Goal: Transaction & Acquisition: Purchase product/service

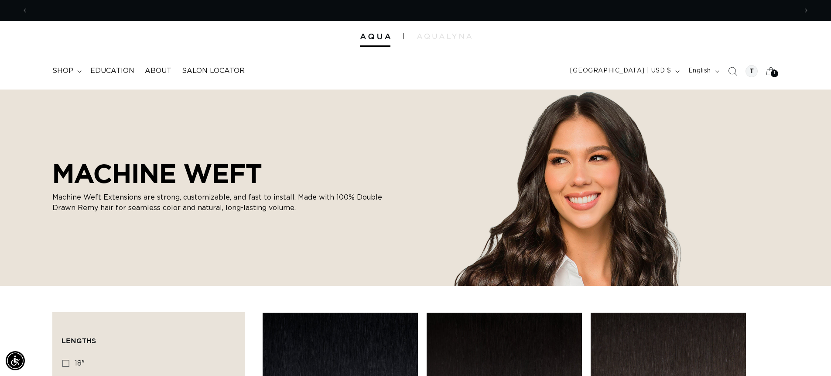
scroll to position [0, 1538]
click at [63, 68] on span "shop" at bounding box center [62, 70] width 21 height 9
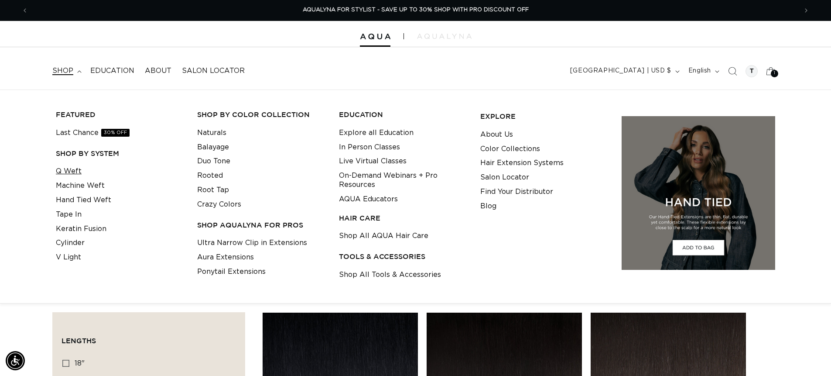
click at [68, 170] on link "Q Weft" at bounding box center [69, 171] width 26 height 14
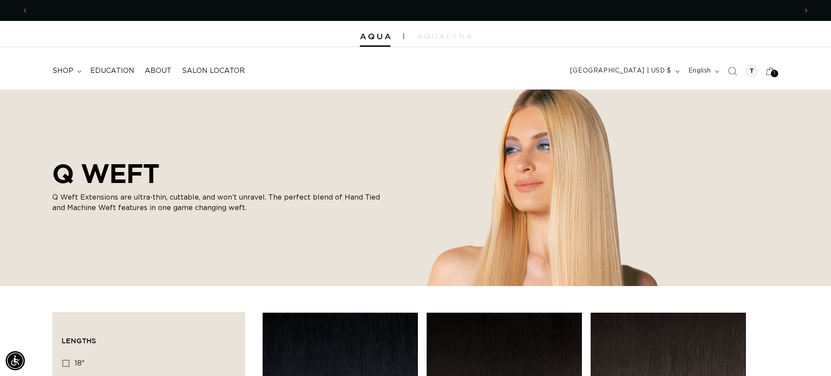
scroll to position [0, 1538]
click at [533, 54] on header "FEATURED Last Chance SHOP BY SYSTEM Q Weft Hand Tied Weft Machine Weft Tape In …" at bounding box center [415, 68] width 831 height 42
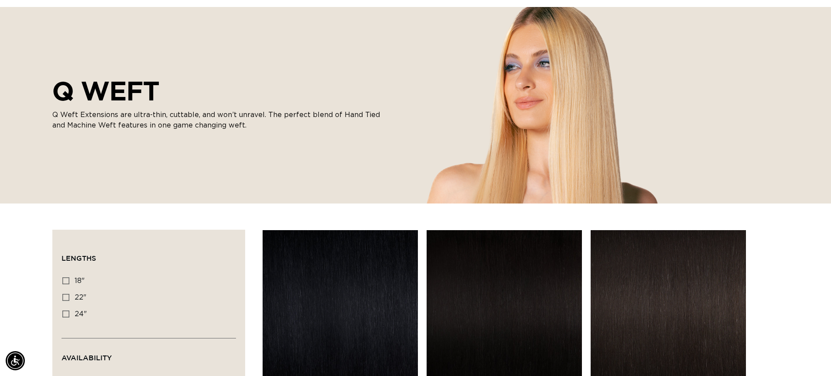
scroll to position [174, 0]
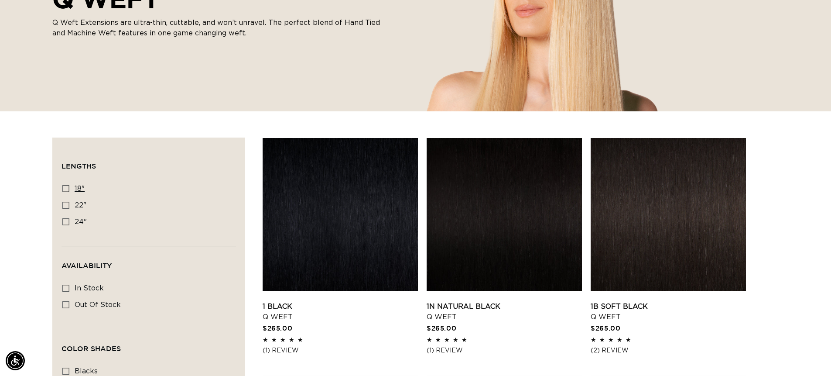
click at [68, 191] on icon at bounding box center [65, 188] width 7 height 7
click at [68, 191] on input "18" 18" (5 products)" at bounding box center [65, 188] width 7 height 7
checkbox input "true"
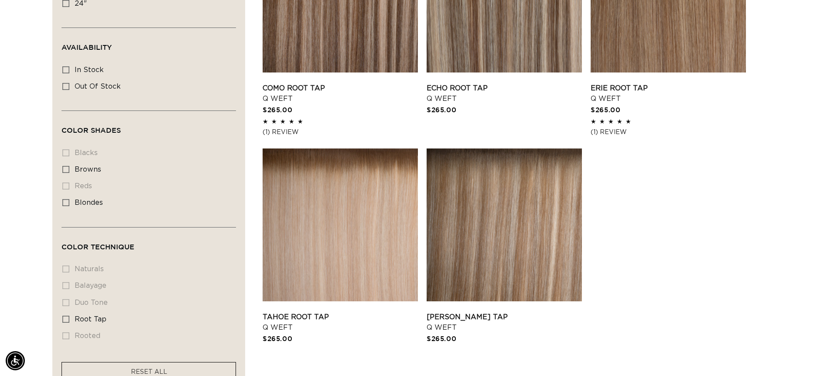
scroll to position [0, 1538]
click at [63, 203] on icon at bounding box center [65, 202] width 7 height 7
click at [63, 203] on input "blondes blondes (5 products)" at bounding box center [65, 202] width 7 height 7
checkbox input "true"
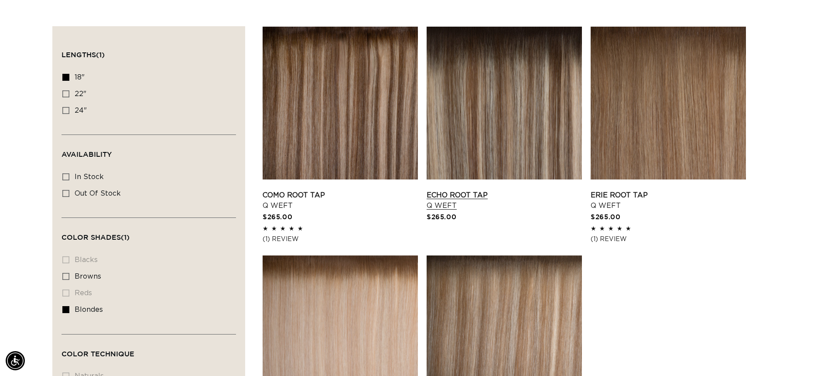
scroll to position [349, 0]
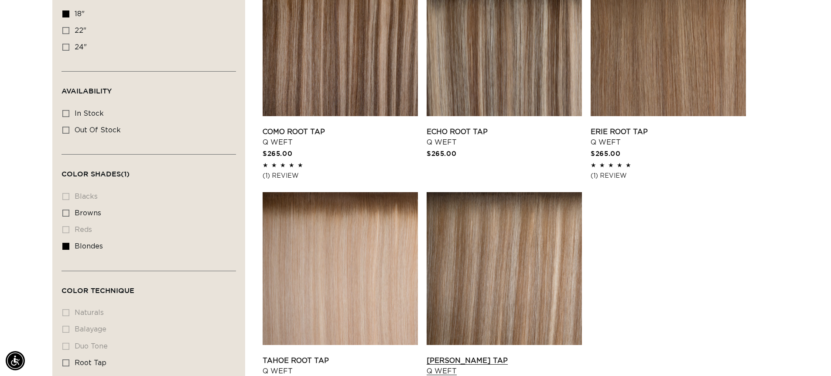
click at [477, 355] on link "Victoria Root Tap Q Weft" at bounding box center [504, 365] width 155 height 21
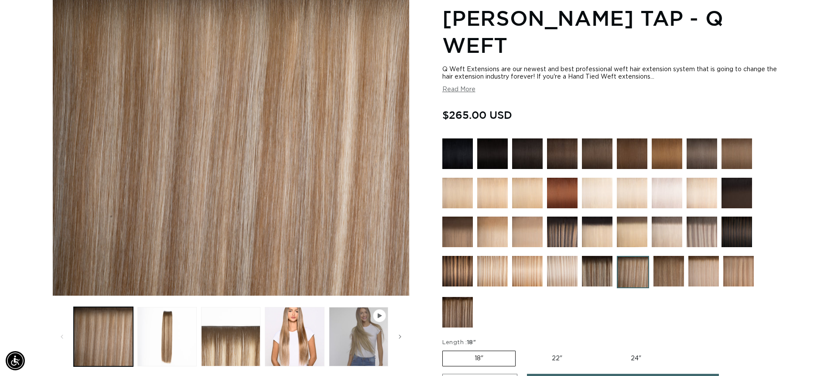
scroll to position [131, 0]
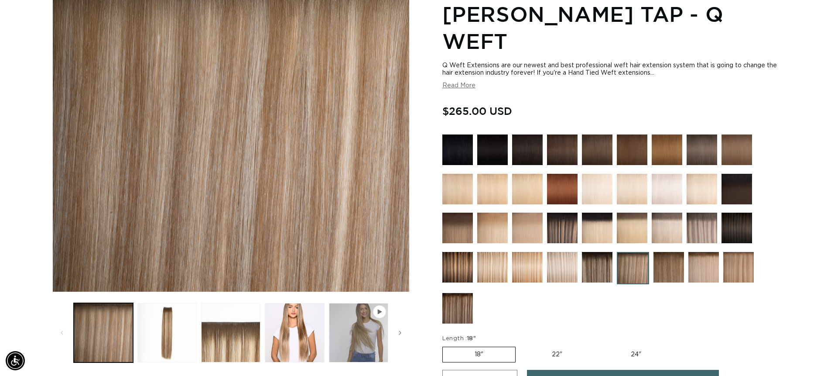
click at [538, 267] on img at bounding box center [527, 267] width 31 height 31
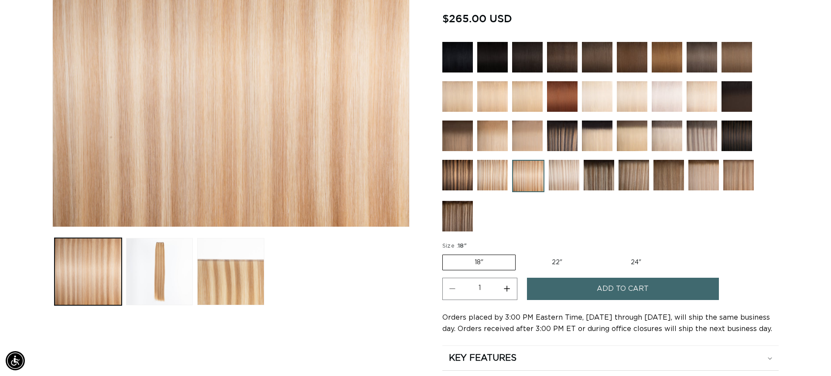
scroll to position [174, 0]
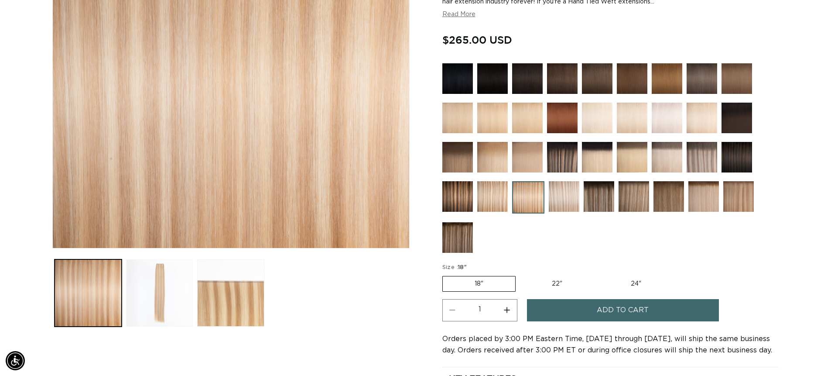
drag, startPoint x: 176, startPoint y: 280, endPoint x: 186, endPoint y: 285, distance: 11.3
click at [176, 280] on button "Load image 2 in gallery view" at bounding box center [159, 292] width 67 height 67
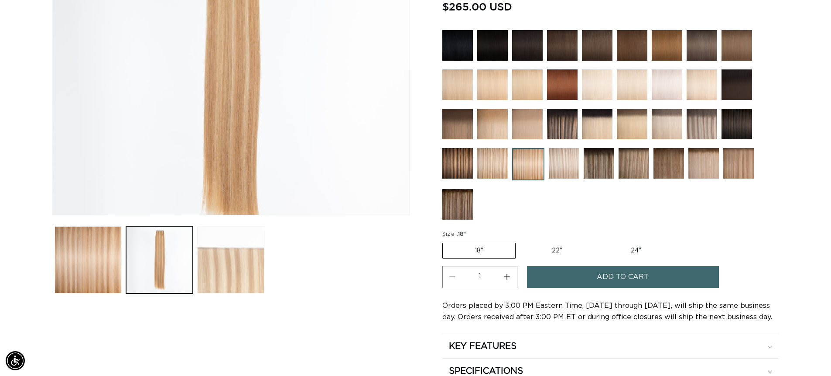
scroll to position [0, 1538]
click at [228, 271] on button "Load image 3 in gallery view" at bounding box center [230, 259] width 67 height 67
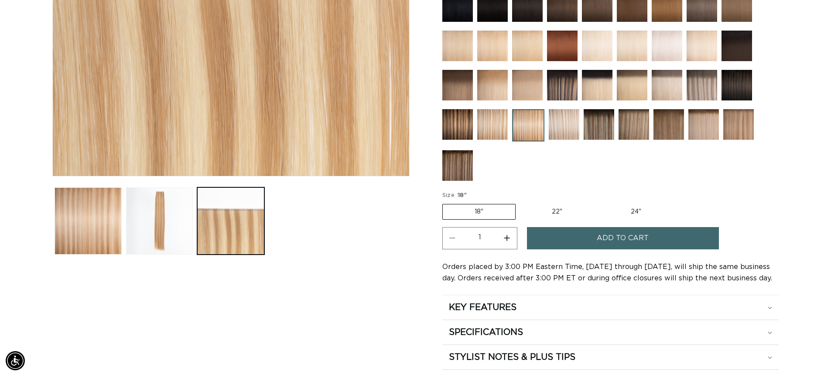
scroll to position [251, 0]
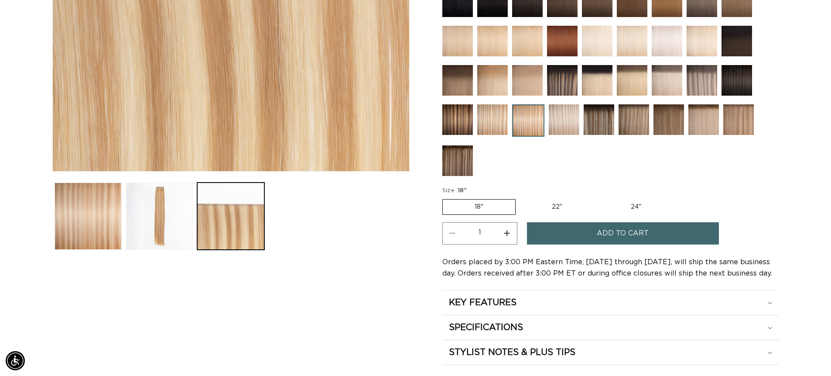
click at [612, 231] on span "Add to cart" at bounding box center [623, 233] width 52 height 22
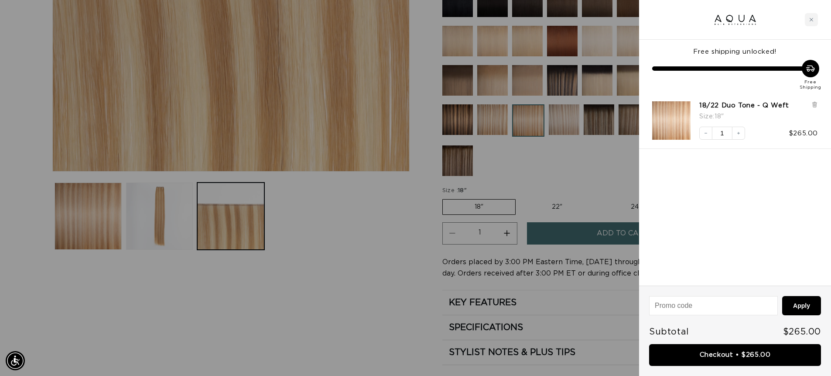
scroll to position [0, 1551]
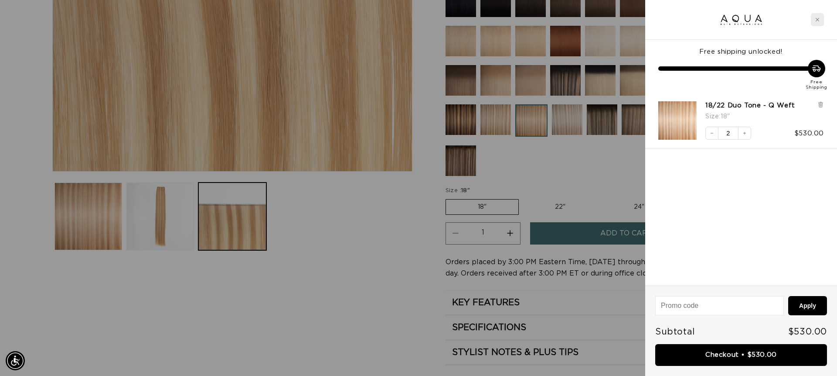
click at [817, 23] on div "Close cart" at bounding box center [817, 19] width 13 height 13
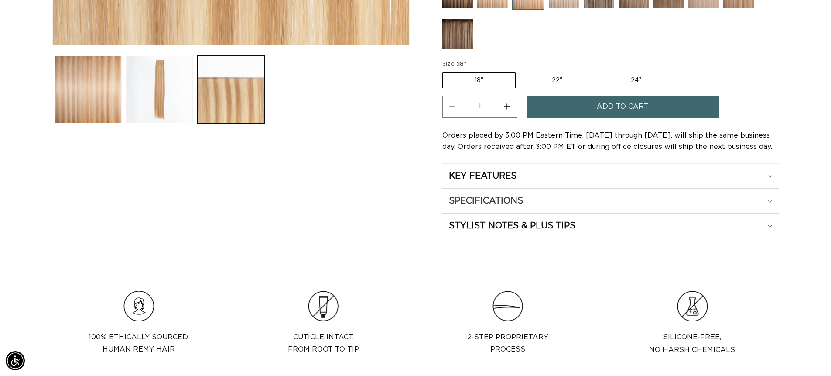
scroll to position [426, 0]
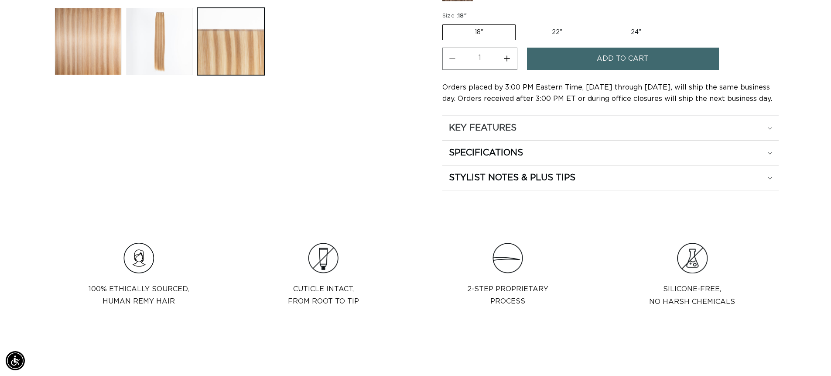
click at [604, 127] on div "KEY FEATURES" at bounding box center [610, 127] width 323 height 11
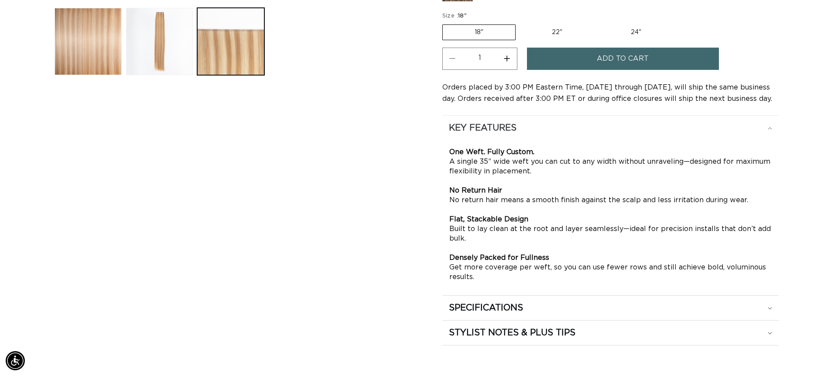
scroll to position [0, 769]
click at [774, 128] on summary "KEY FEATURES" at bounding box center [610, 128] width 336 height 24
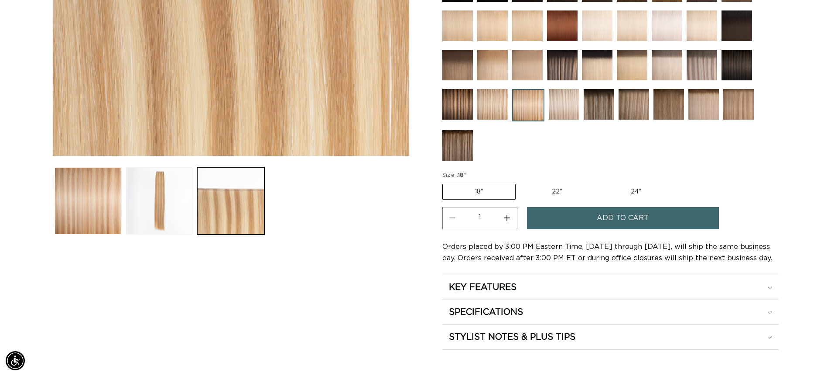
scroll to position [251, 0]
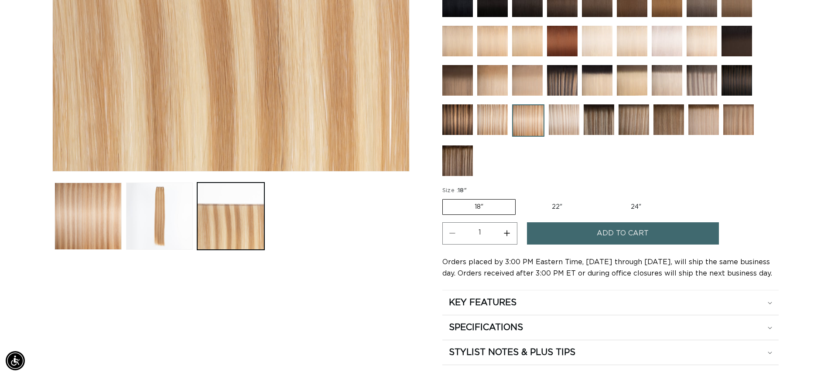
drag, startPoint x: 601, startPoint y: 235, endPoint x: 663, endPoint y: 211, distance: 65.8
click at [601, 235] on span "Add to cart" at bounding box center [623, 233] width 52 height 22
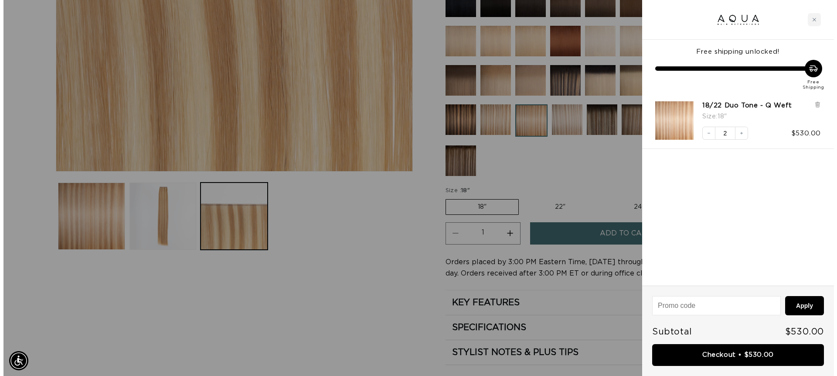
scroll to position [0, 0]
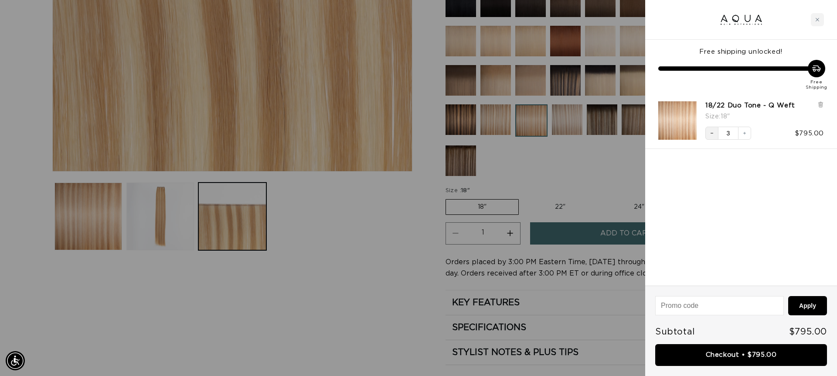
click at [715, 130] on button "Decrease quantity" at bounding box center [712, 132] width 13 height 13
click at [712, 135] on icon "Decrease quantity" at bounding box center [712, 132] width 5 height 5
click at [761, 357] on link "Checkout • $265.00" at bounding box center [742, 355] width 172 height 22
